Goal: Navigation & Orientation: Find specific page/section

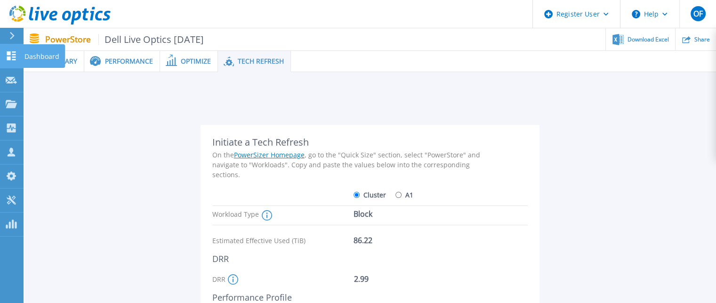
click at [15, 51] on icon at bounding box center [11, 55] width 11 height 9
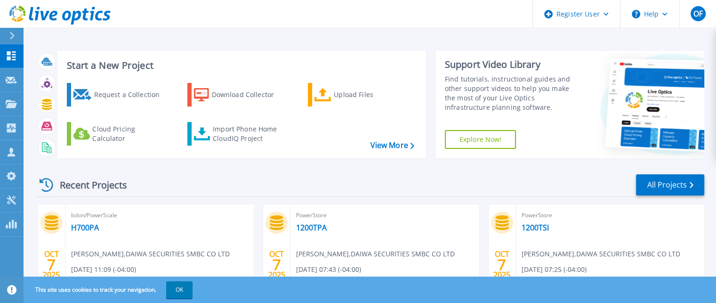
scroll to position [94, 0]
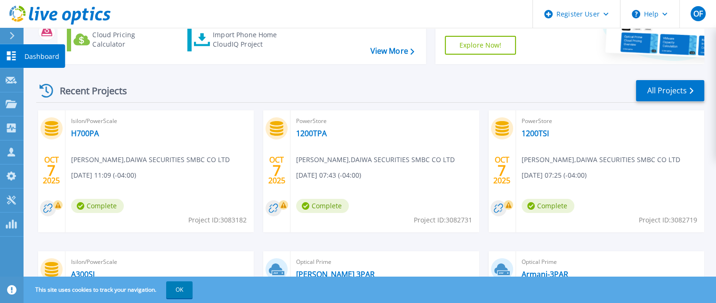
click at [39, 52] on p "Dashboard" at bounding box center [41, 56] width 35 height 24
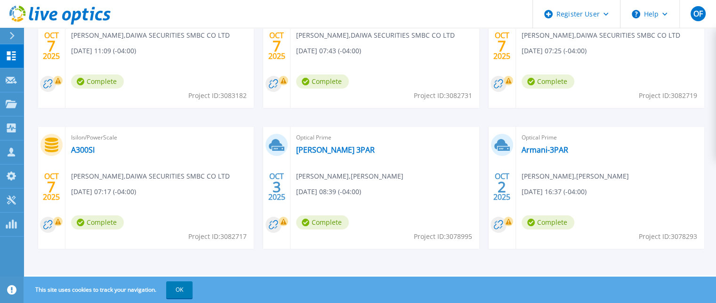
scroll to position [77, 0]
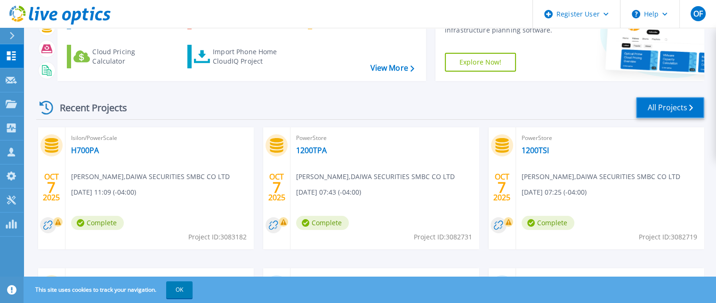
click at [658, 107] on link "All Projects" at bounding box center [670, 107] width 68 height 21
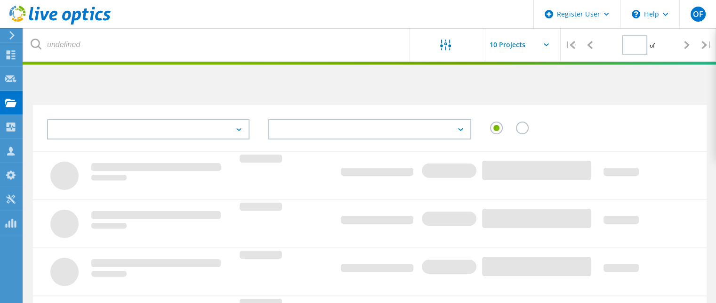
type input "1"
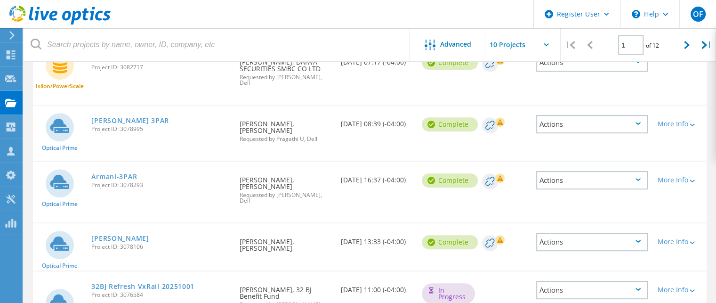
scroll to position [456, 0]
